Goal: Task Accomplishment & Management: Manage account settings

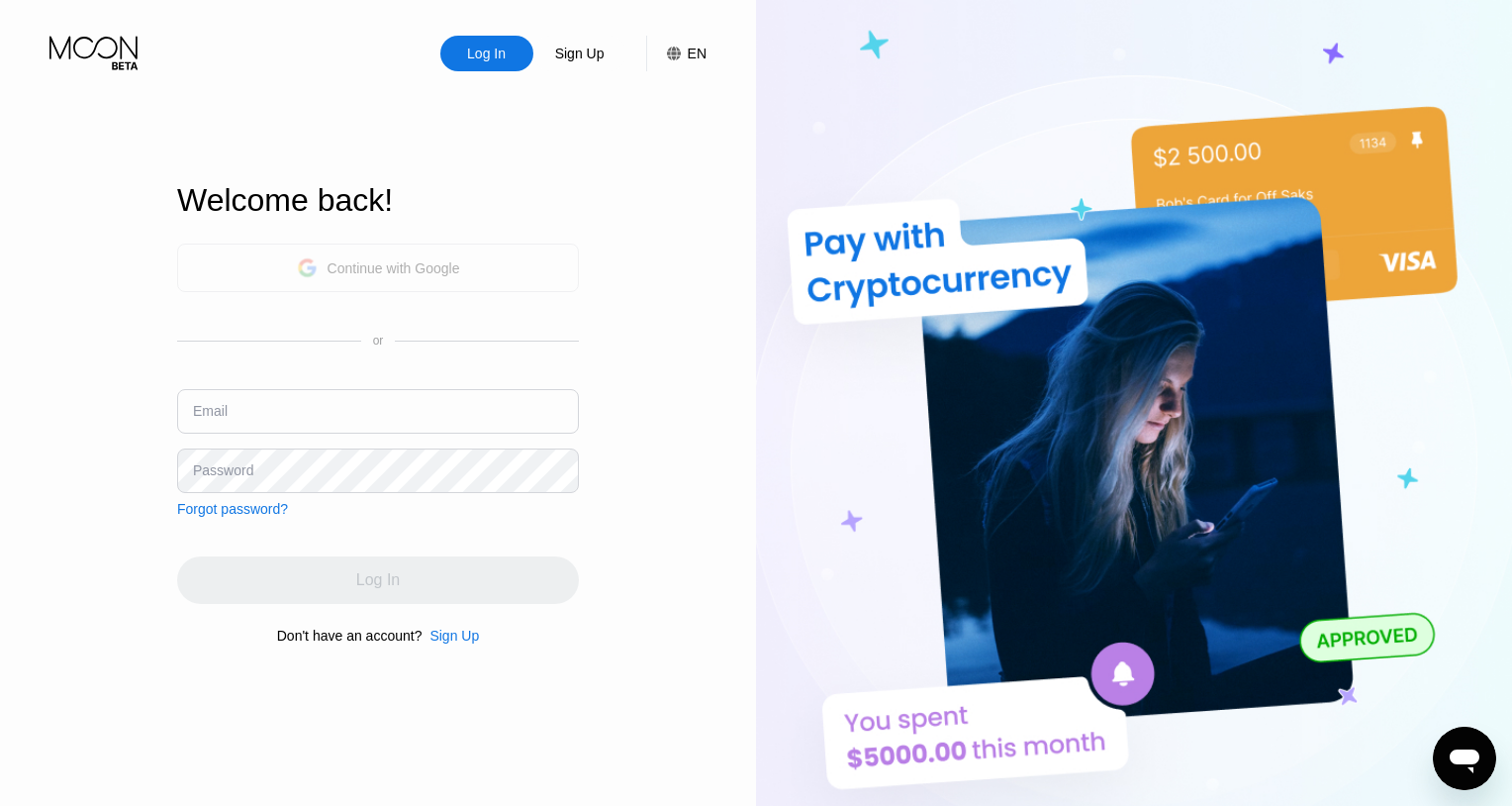
click at [469, 272] on div "Continue with Google" at bounding box center [378, 268] width 401 height 49
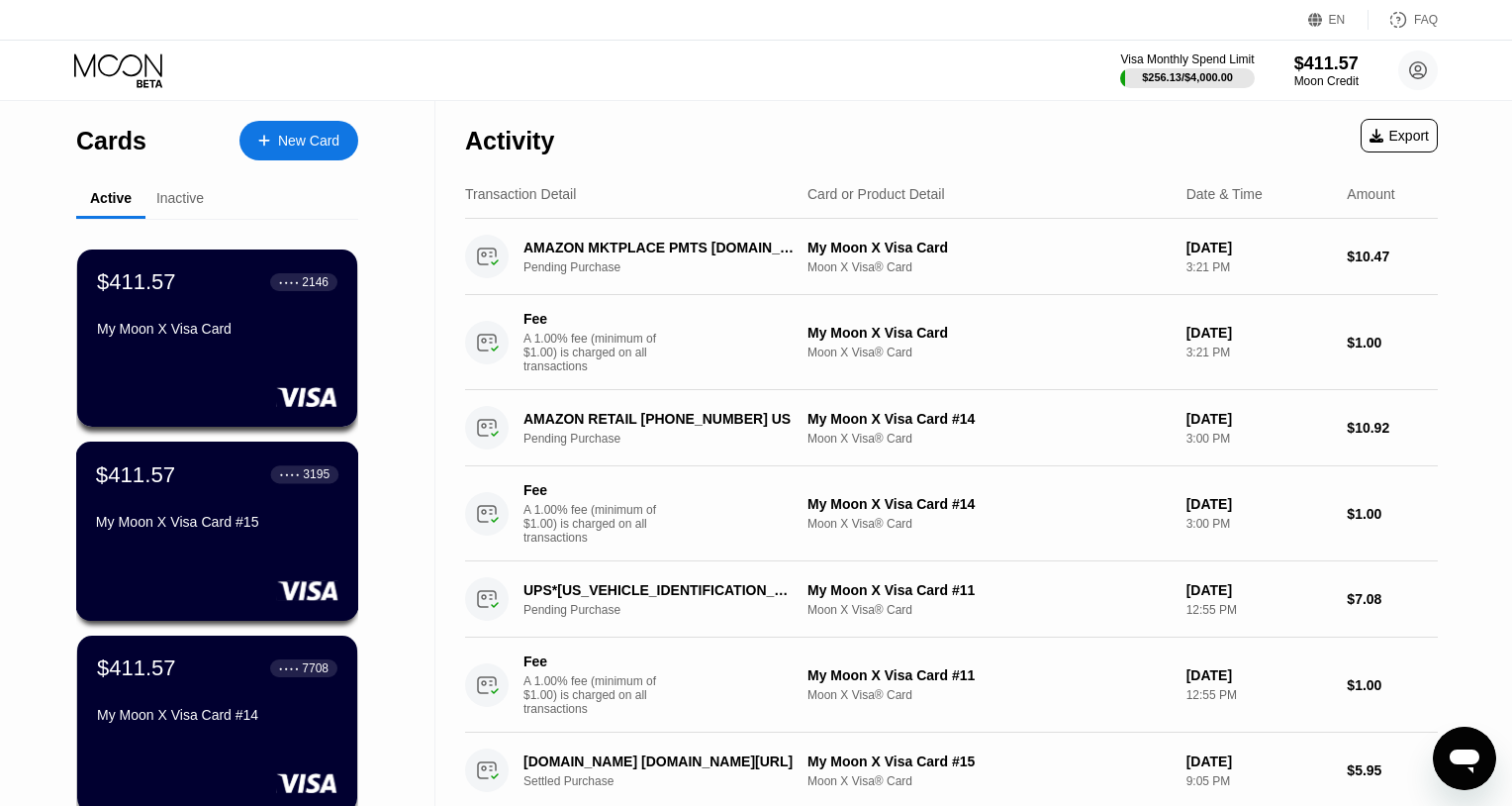
click at [307, 518] on div "My Moon X Visa Card #15" at bounding box center [217, 521] width 243 height 16
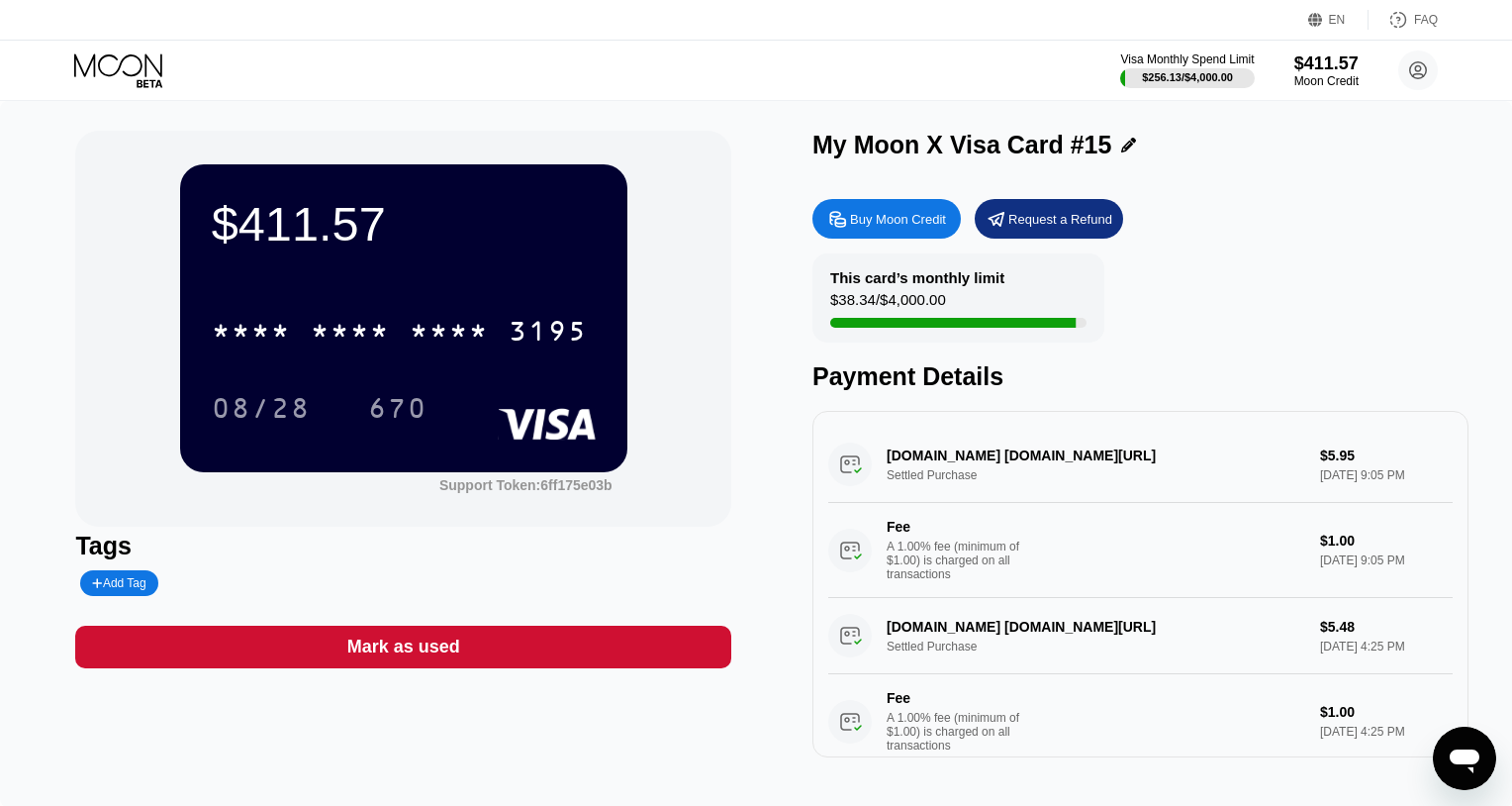
click at [449, 647] on div "Mark as used" at bounding box center [403, 646] width 113 height 23
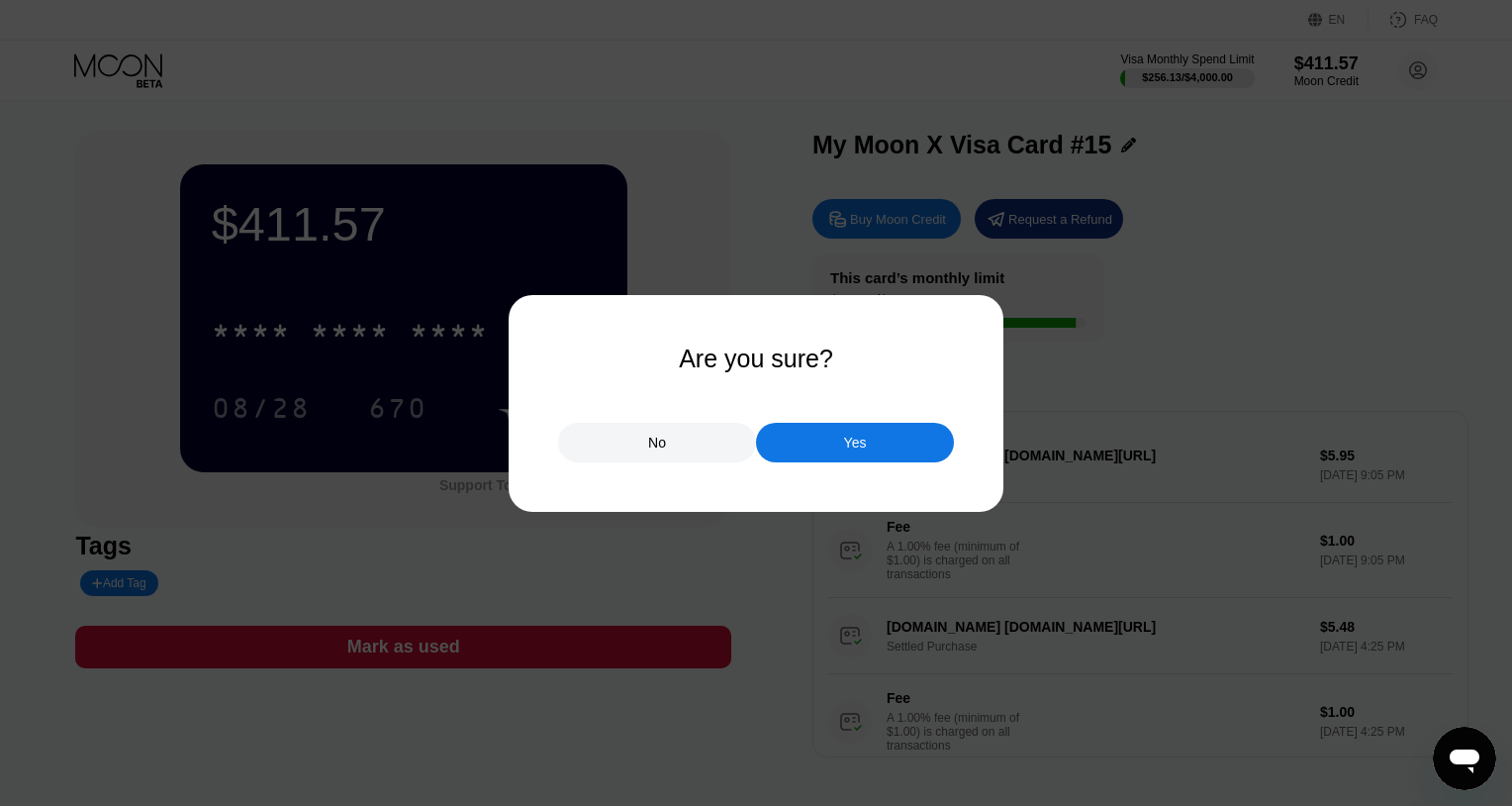
click at [851, 440] on div "Yes" at bounding box center [855, 442] width 23 height 18
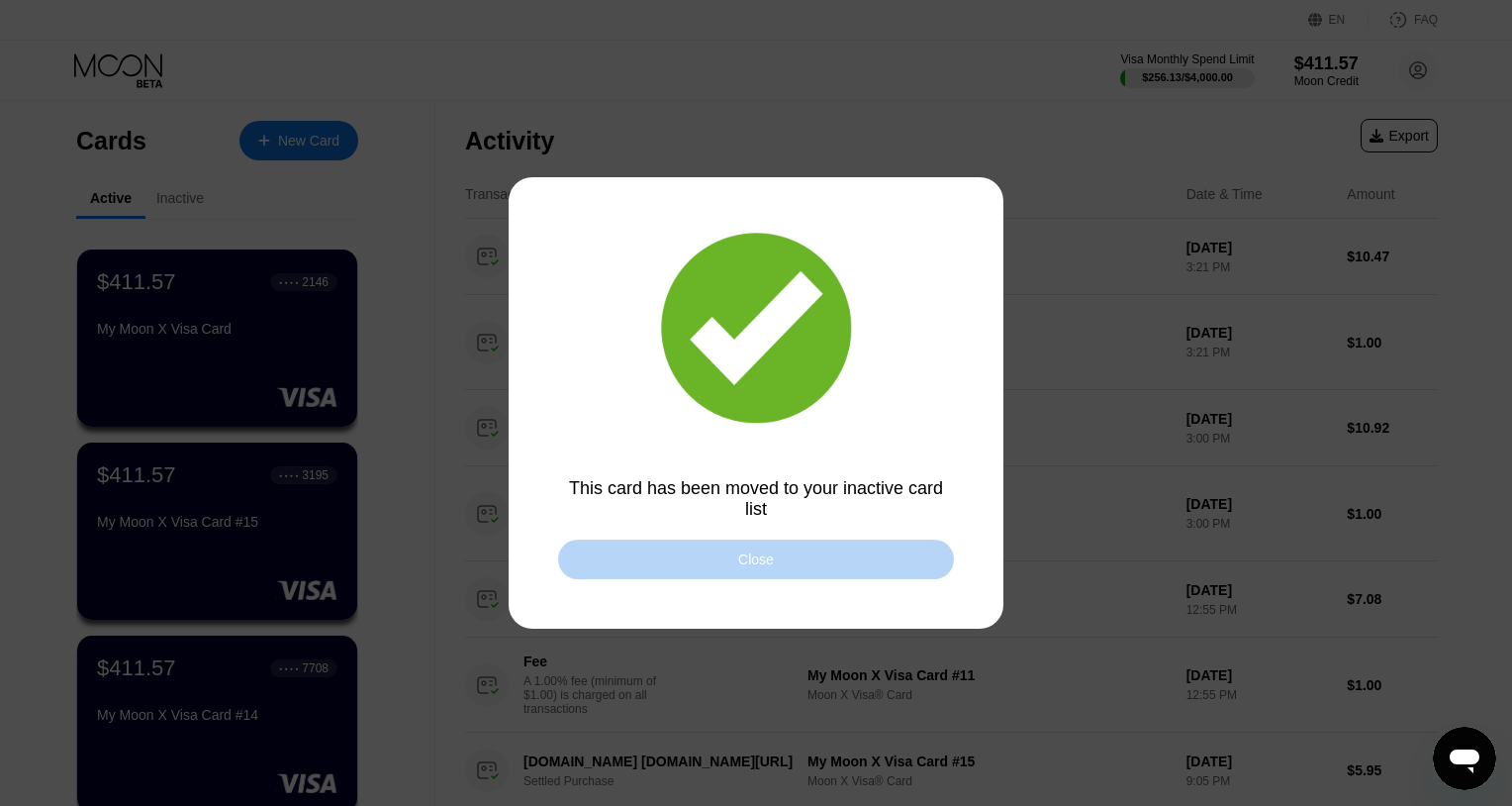
click at [869, 561] on div "Close" at bounding box center [755, 559] width 395 height 40
